Goal: Information Seeking & Learning: Learn about a topic

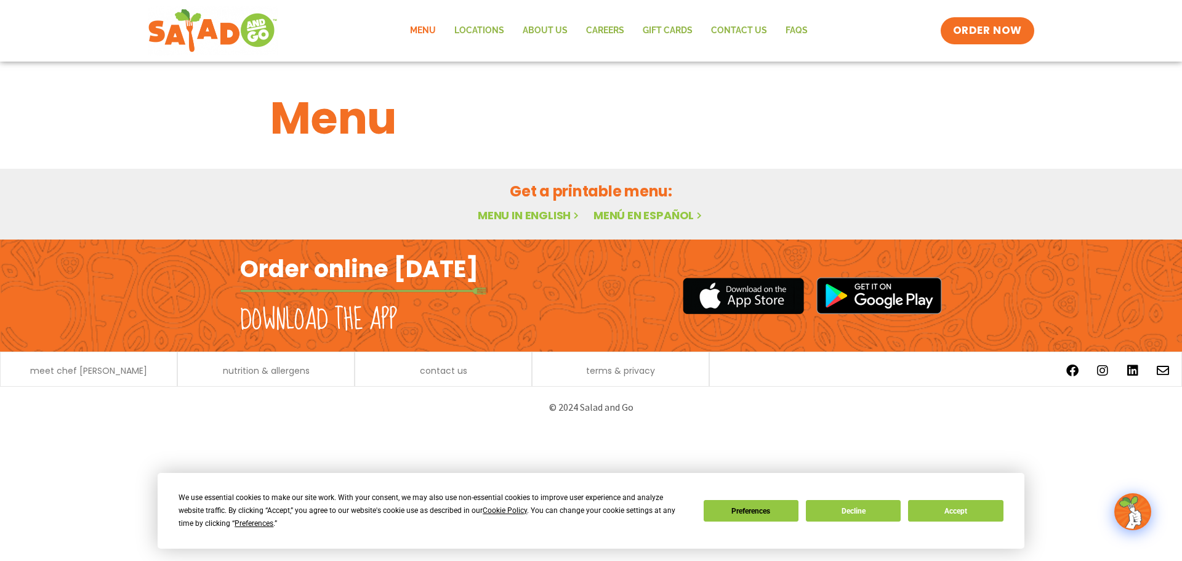
click at [434, 28] on link "Menu" at bounding box center [423, 31] width 44 height 28
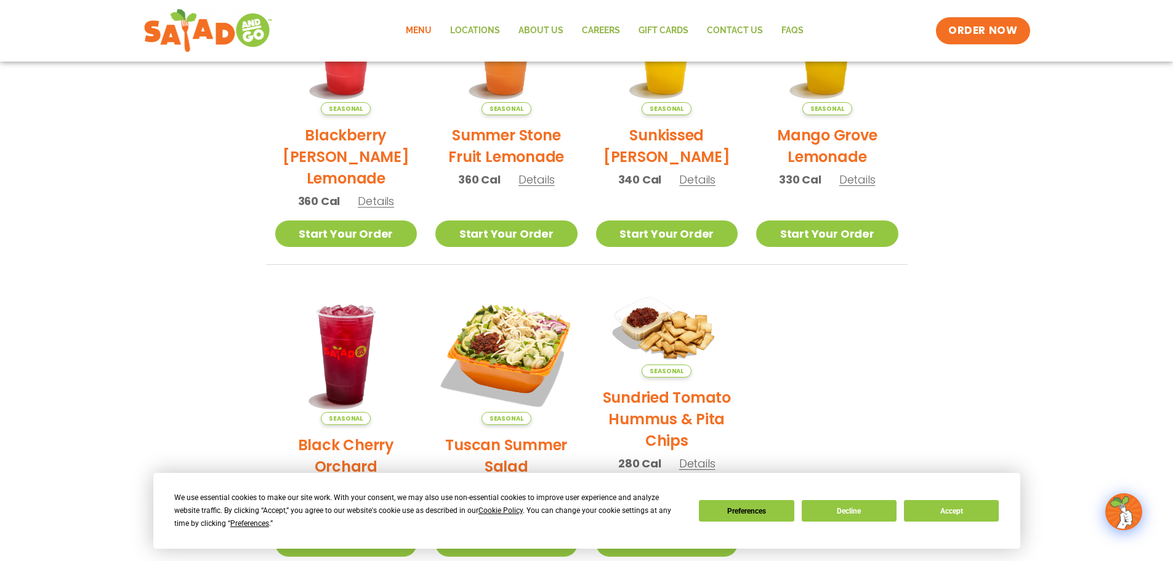
scroll to position [352, 0]
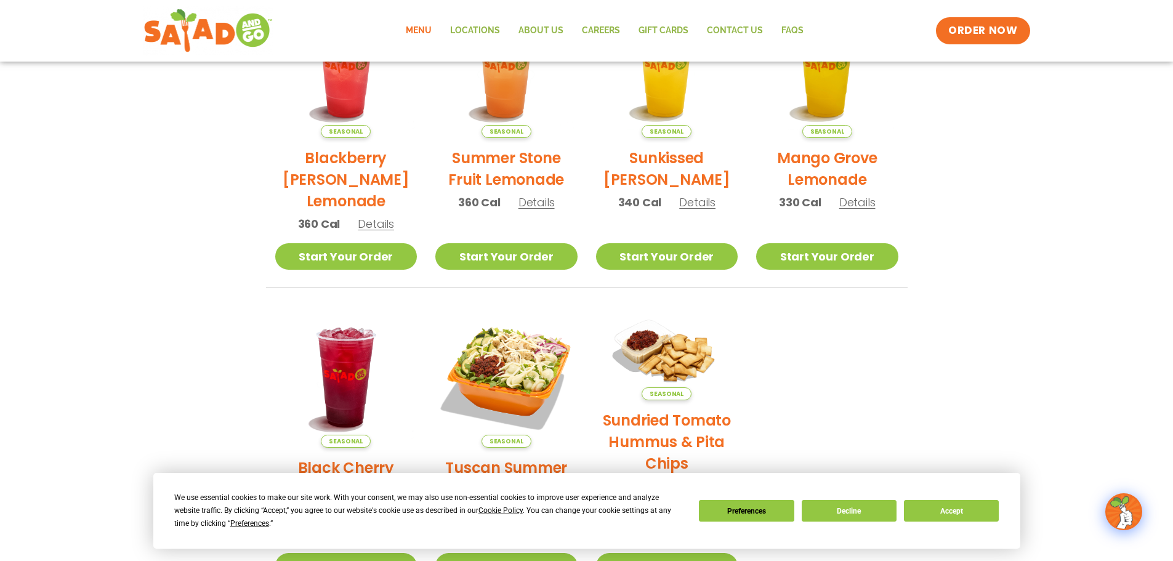
click at [414, 24] on link "Menu" at bounding box center [419, 31] width 44 height 28
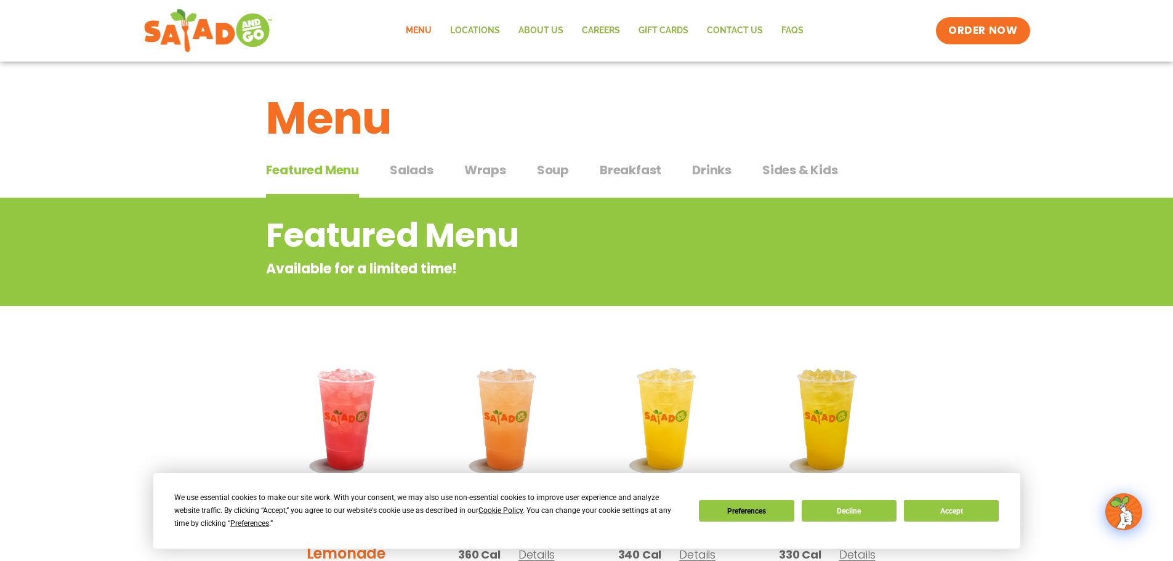
drag, startPoint x: 476, startPoint y: 169, endPoint x: 486, endPoint y: 161, distance: 13.2
click at [477, 169] on span "Wraps" at bounding box center [485, 170] width 42 height 18
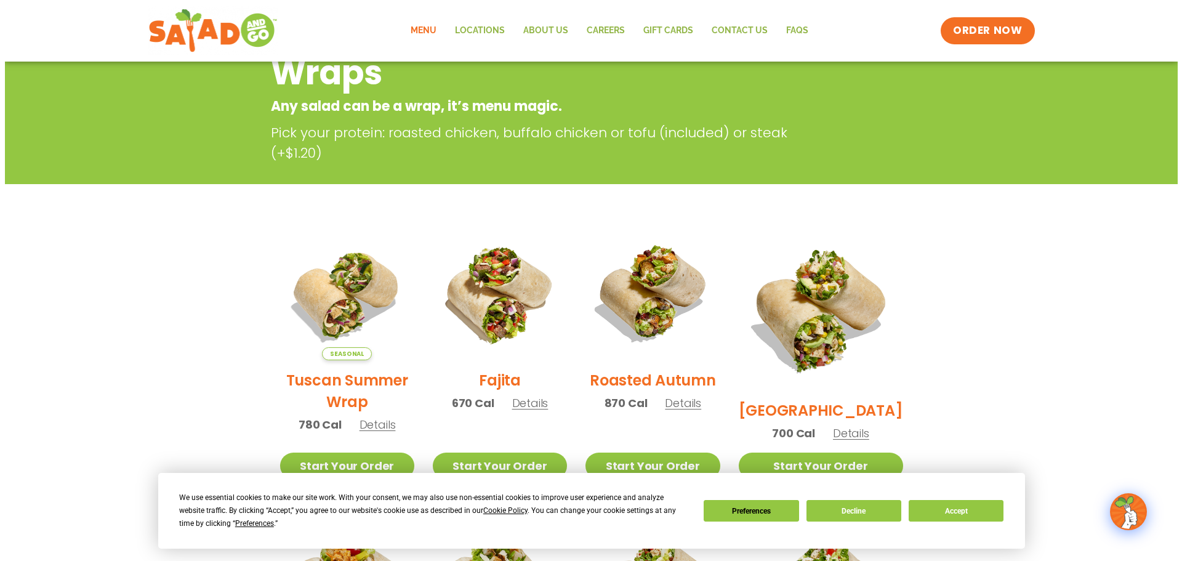
scroll to position [185, 0]
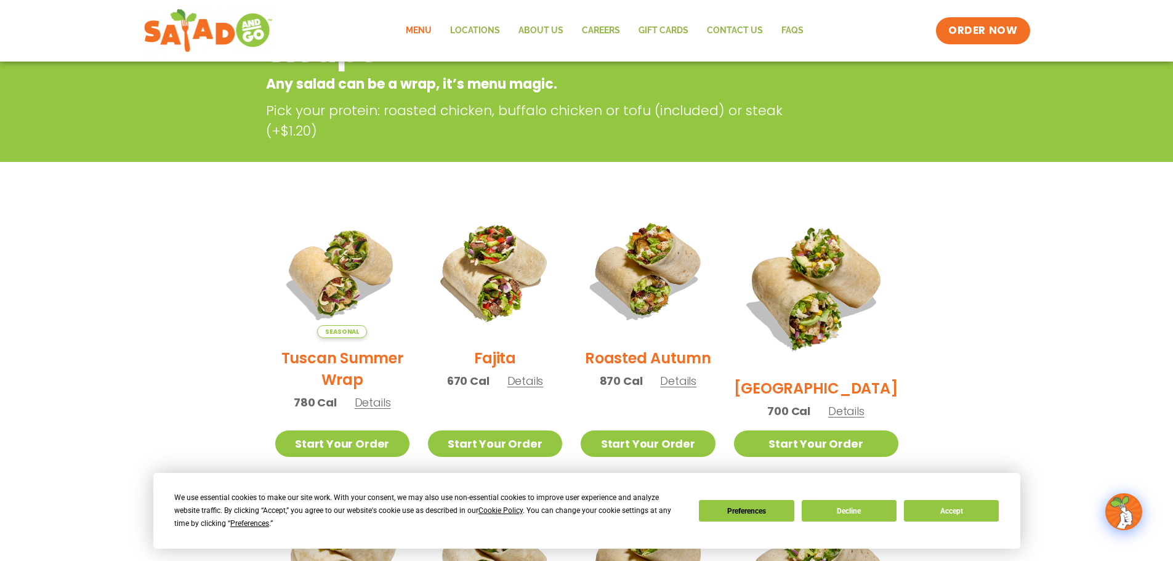
click at [377, 410] on span "Details" at bounding box center [373, 402] width 36 height 15
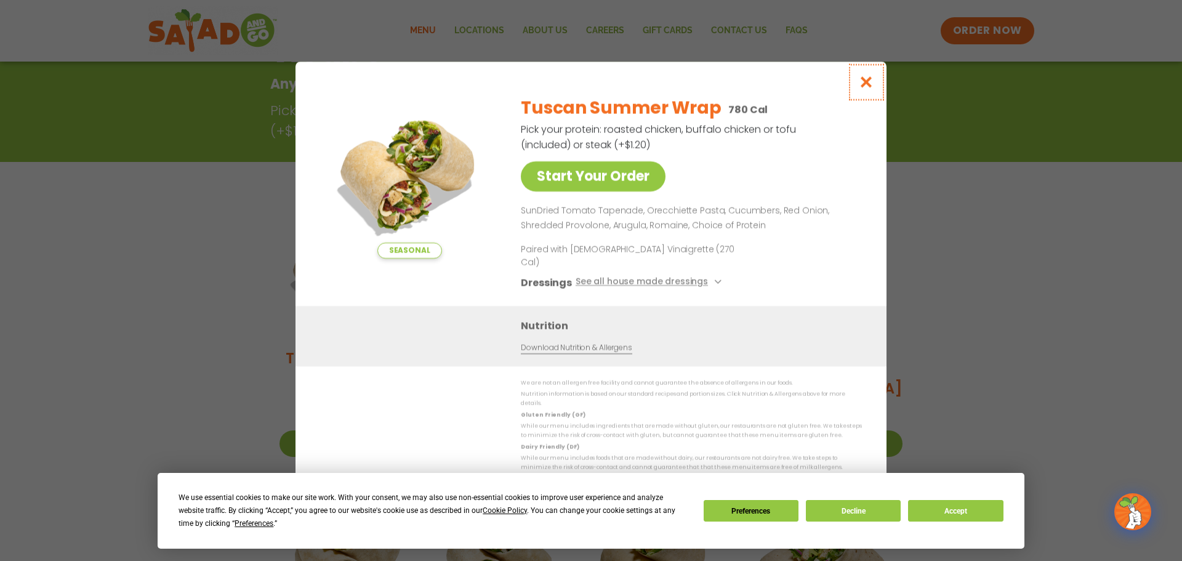
click at [866, 87] on icon "Close modal" at bounding box center [866, 82] width 15 height 13
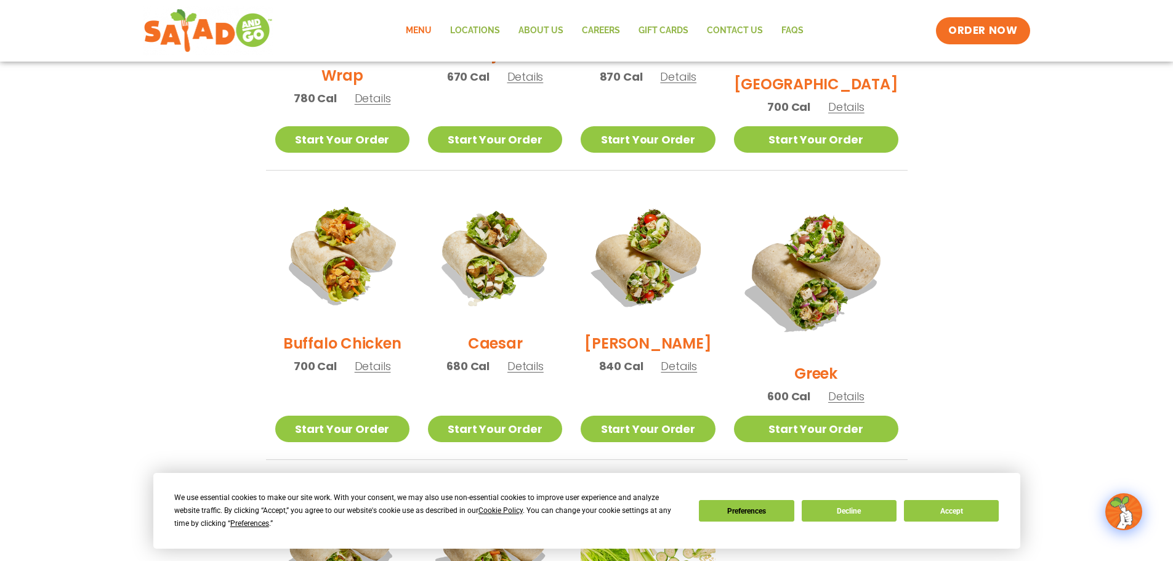
scroll to position [506, 0]
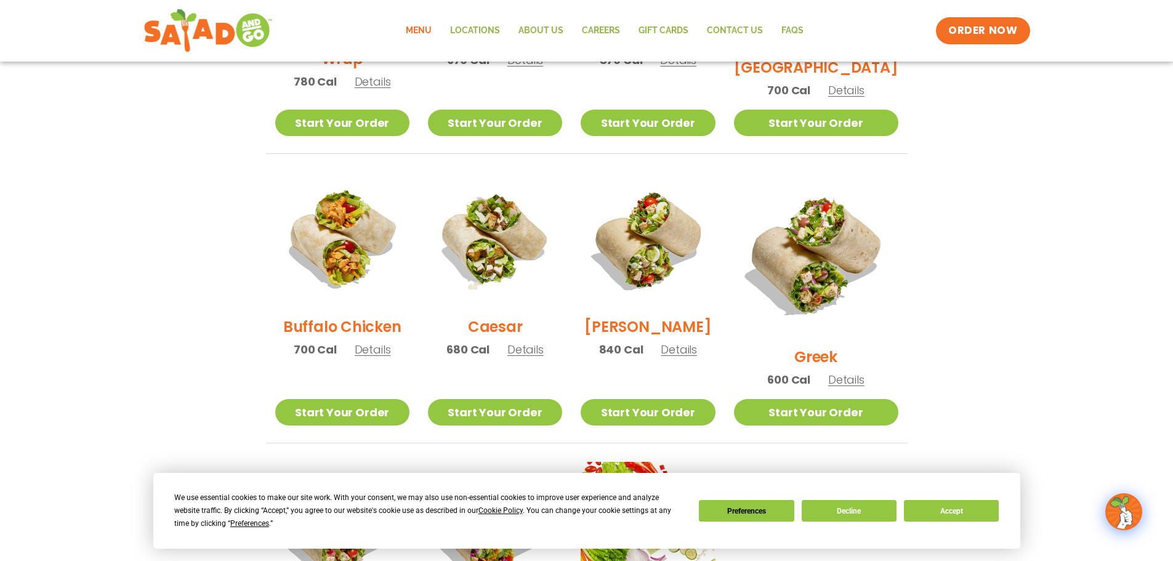
click at [853, 372] on span "Details" at bounding box center [846, 379] width 36 height 15
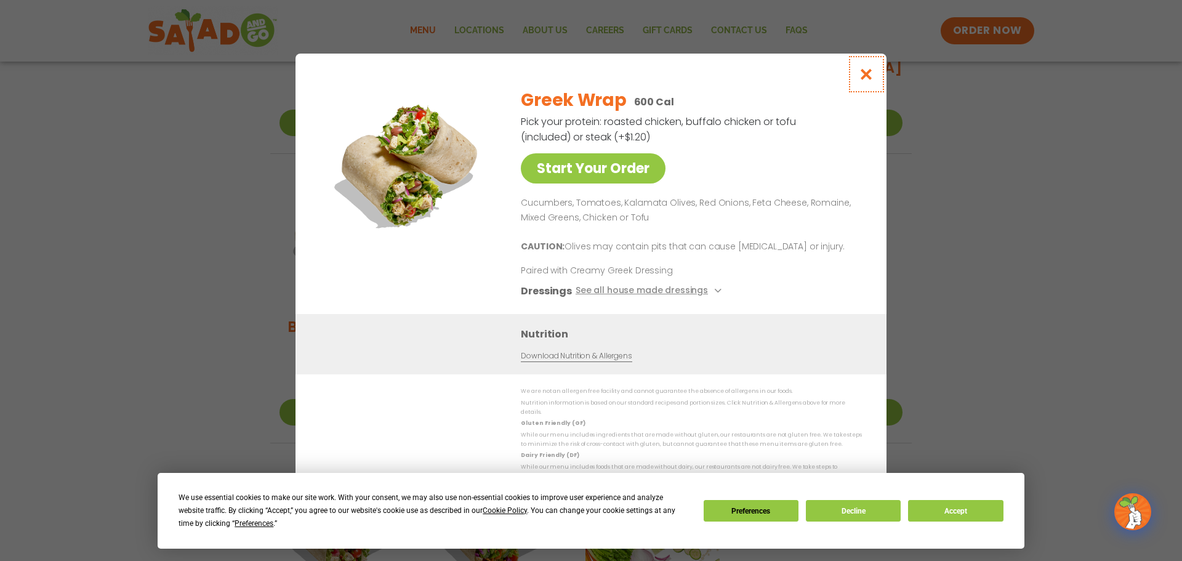
click at [871, 79] on icon "Close modal" at bounding box center [866, 74] width 15 height 13
